Goal: Use online tool/utility: Utilize a website feature to perform a specific function

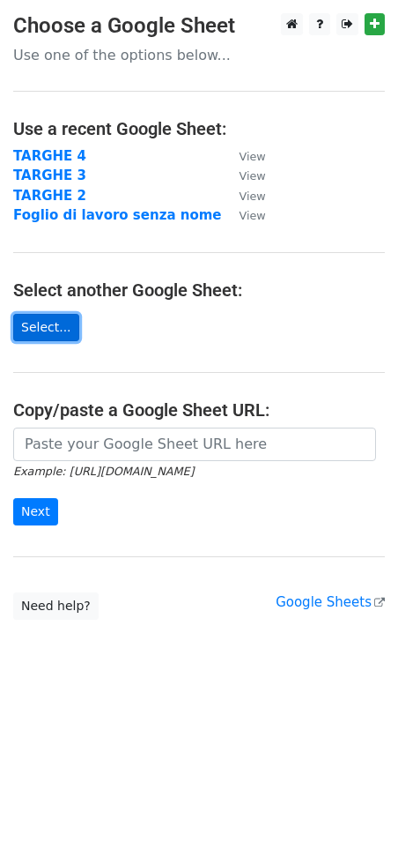
click at [38, 318] on link "Select..." at bounding box center [46, 327] width 66 height 27
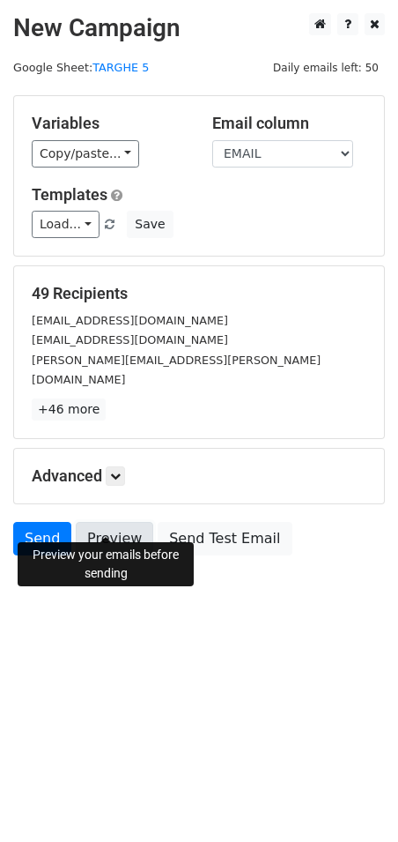
click at [123, 522] on link "Preview" at bounding box center [115, 539] width 78 height 34
click at [104, 522] on link "Preview" at bounding box center [115, 539] width 78 height 34
